Goal: Transaction & Acquisition: Purchase product/service

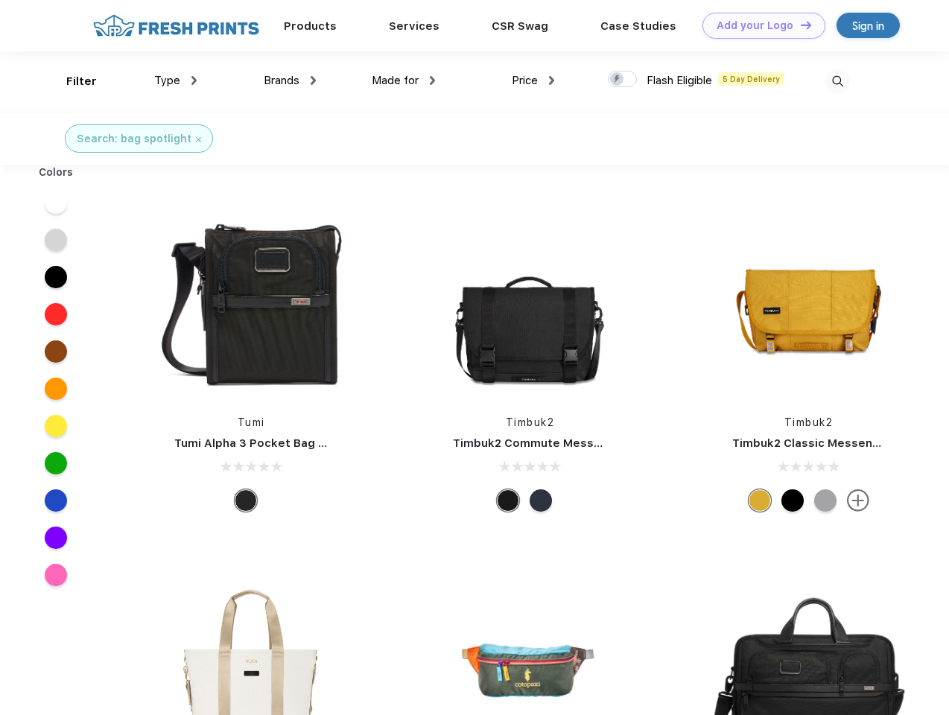
click at [758, 25] on link "Add your Logo Design Tool" at bounding box center [763, 26] width 123 height 26
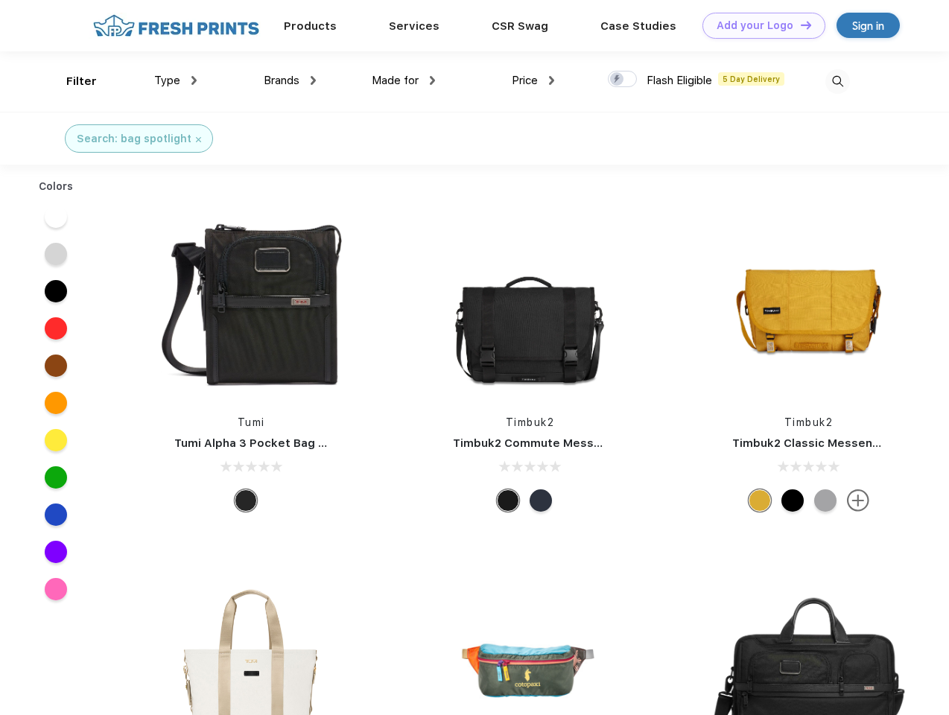
click at [0, 0] on div "Design Tool" at bounding box center [0, 0] width 0 height 0
click at [799, 25] on link "Add your Logo Design Tool" at bounding box center [763, 26] width 123 height 26
click at [71, 81] on div "Filter" at bounding box center [81, 81] width 31 height 17
click at [176, 80] on span "Type" at bounding box center [167, 80] width 26 height 13
click at [290, 80] on span "Brands" at bounding box center [282, 80] width 36 height 13
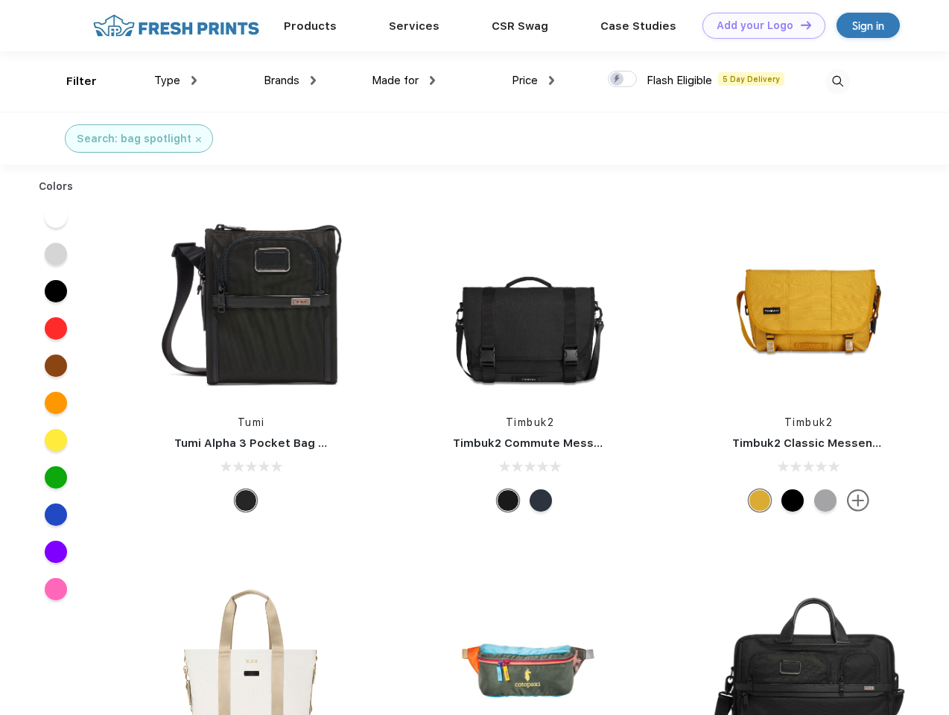
click at [404, 80] on span "Made for" at bounding box center [395, 80] width 47 height 13
click at [533, 80] on span "Price" at bounding box center [525, 80] width 26 height 13
click at [622, 80] on div at bounding box center [622, 79] width 29 height 16
click at [617, 80] on input "checkbox" at bounding box center [613, 75] width 10 height 10
click at [837, 81] on img at bounding box center [837, 81] width 25 height 25
